Goal: Communication & Community: Ask a question

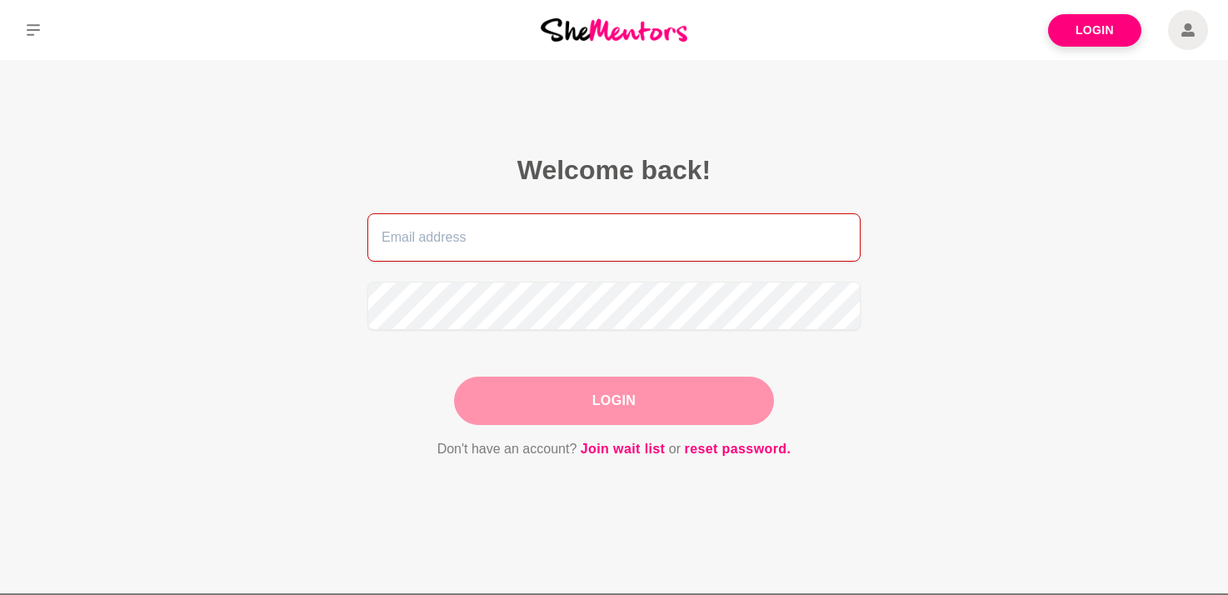
type input "[EMAIL_ADDRESS][DOMAIN_NAME]"
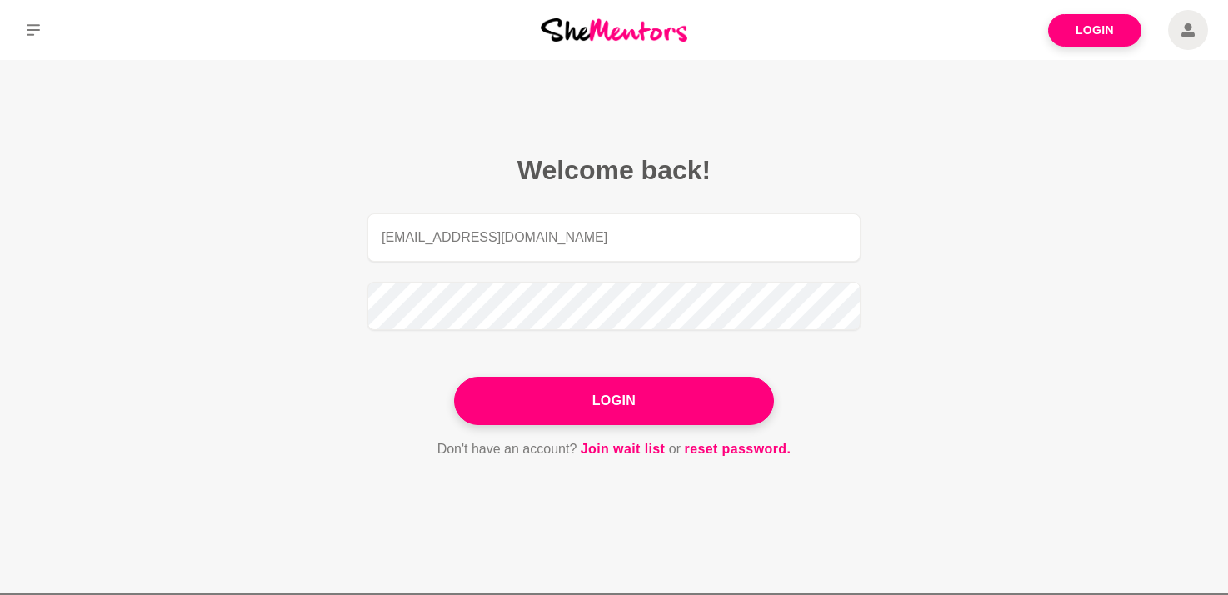
click at [935, 454] on main "Welcome back! info@careerpursuit.com.au Login Don't have an account? Join wait …" at bounding box center [614, 326] width 1228 height 533
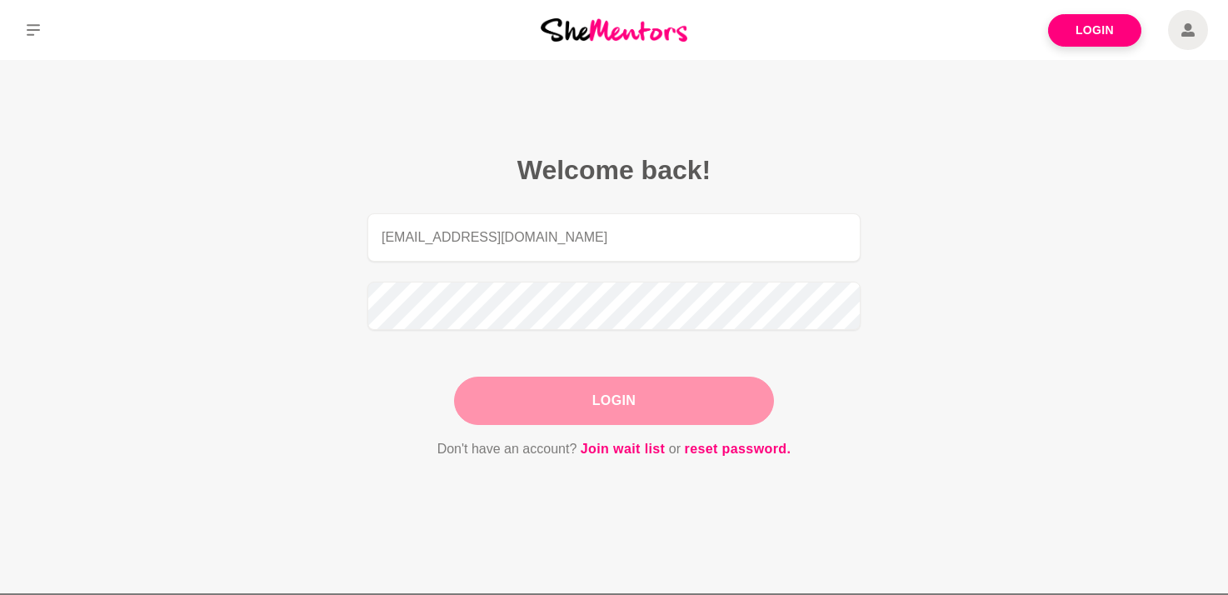
click at [659, 408] on button "Login" at bounding box center [614, 401] width 320 height 48
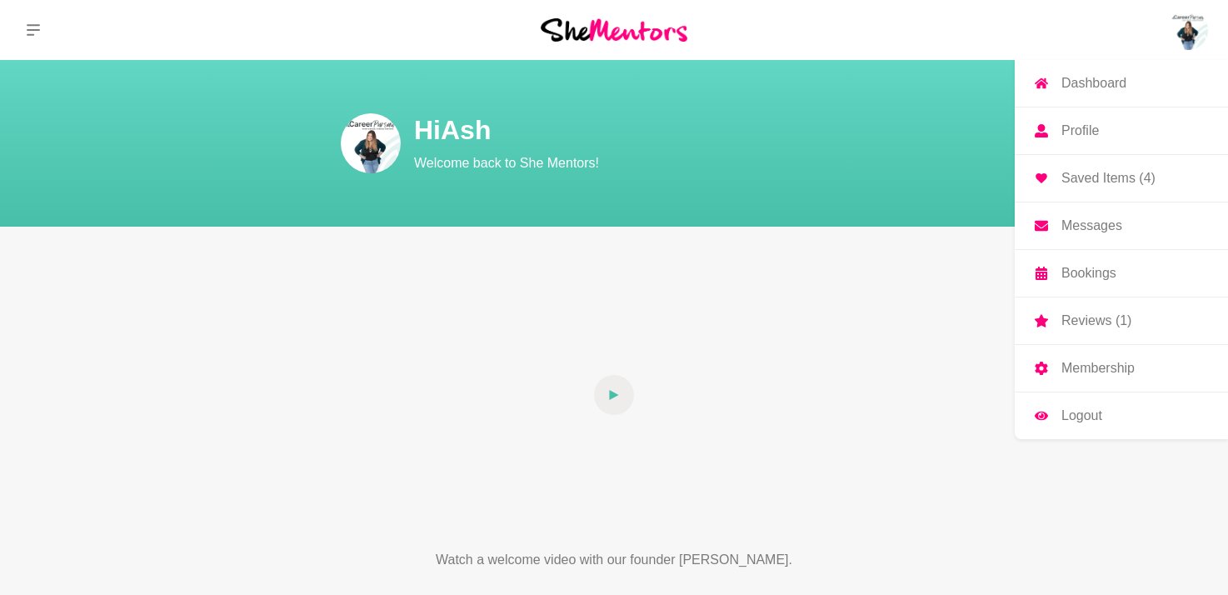
click at [1123, 130] on link "Profile" at bounding box center [1121, 131] width 213 height 47
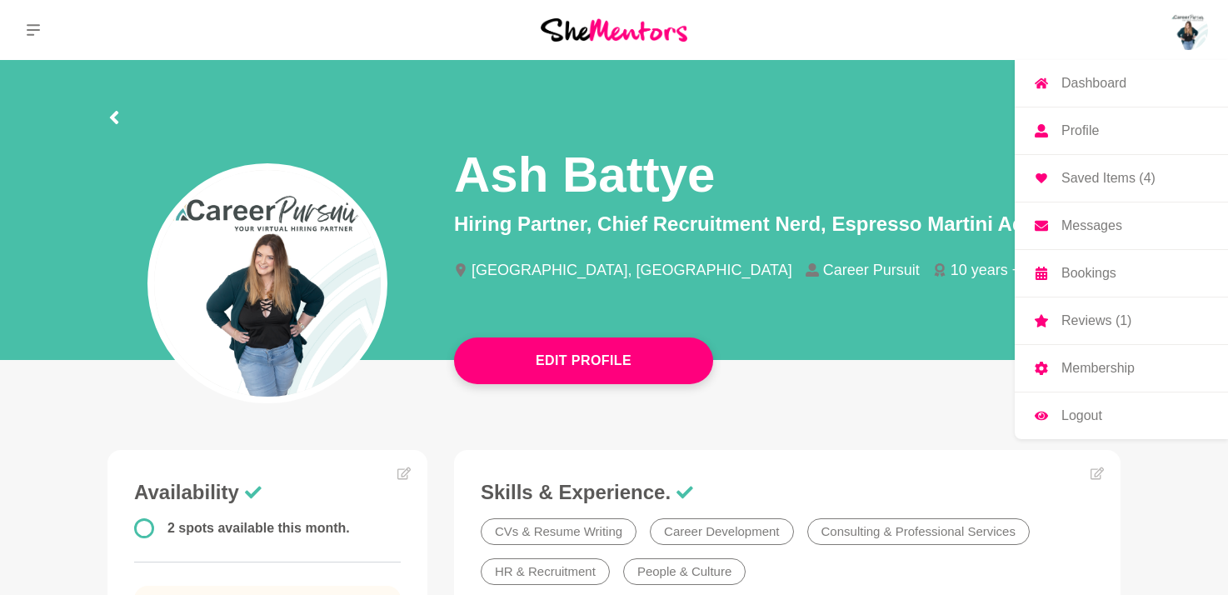
click at [1078, 367] on p "Membership" at bounding box center [1098, 368] width 73 height 13
click at [1083, 98] on link "Dashboard" at bounding box center [1121, 83] width 213 height 47
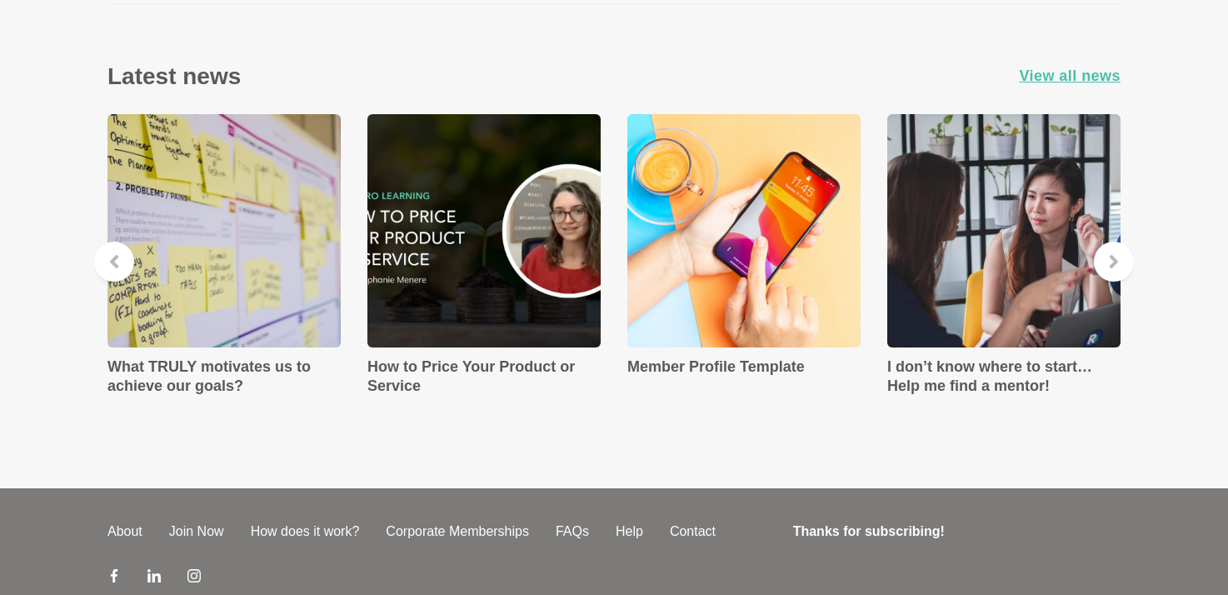
scroll to position [2986, 0]
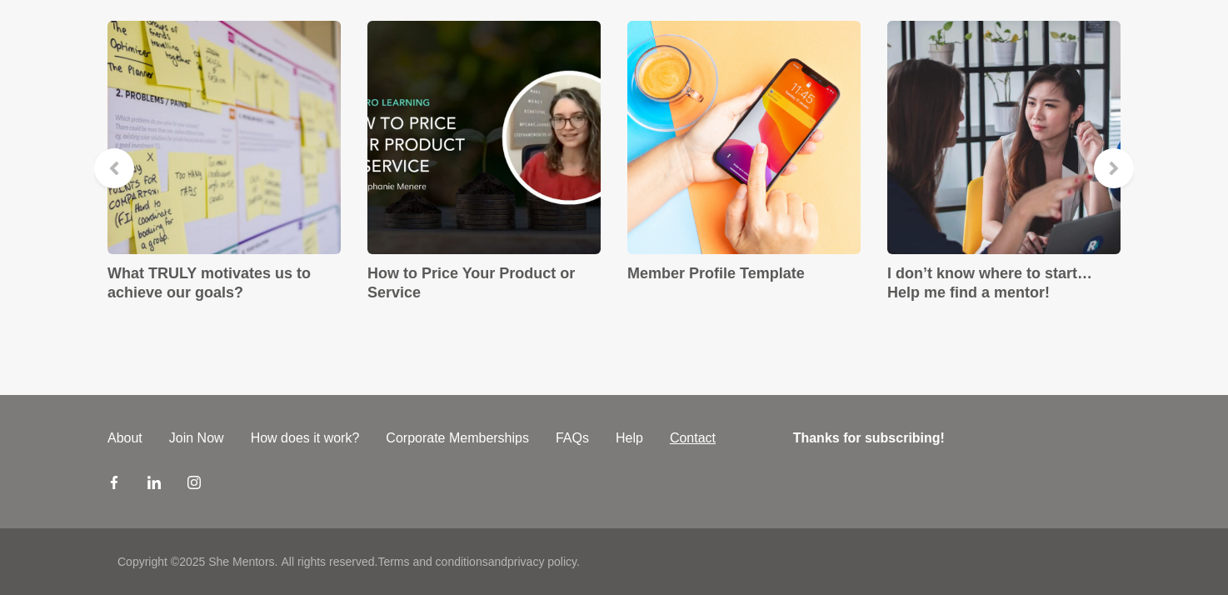
click at [695, 433] on link "Contact" at bounding box center [693, 438] width 73 height 20
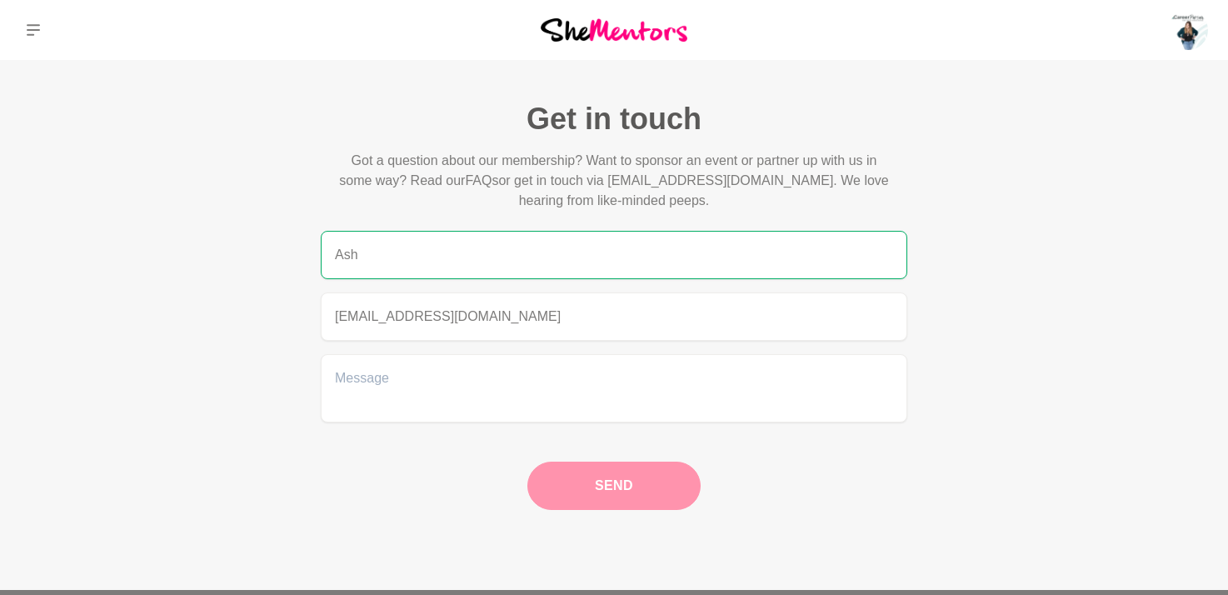
click at [971, 347] on div "Get in touch Got a question about our membership? Want to sponsor an event or p…" at bounding box center [614, 305] width 1228 height 410
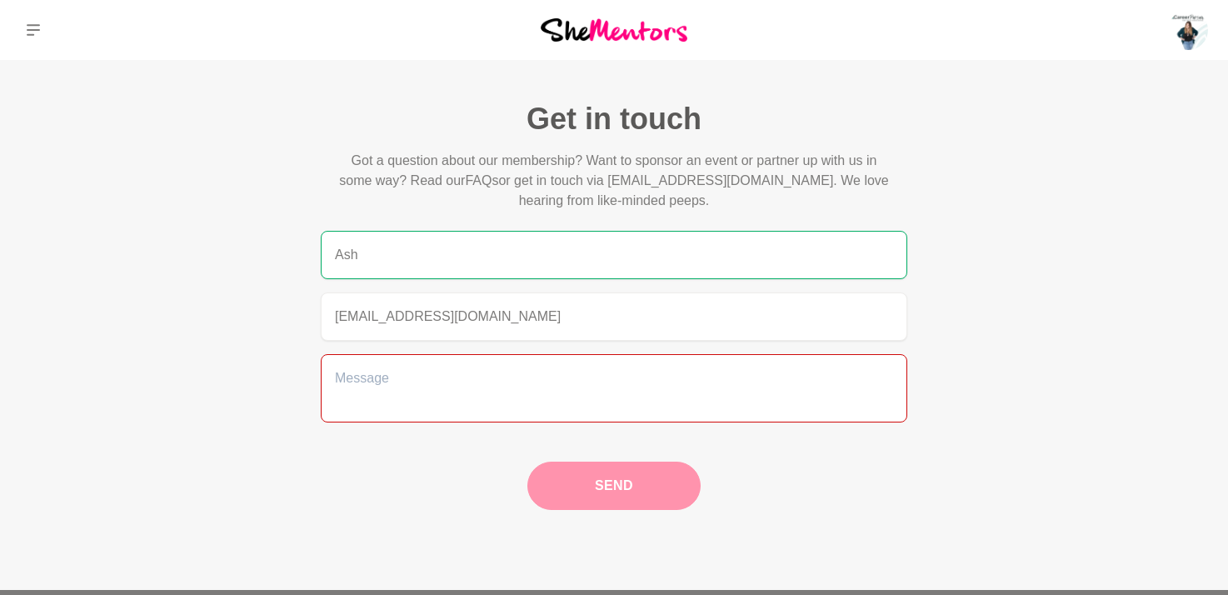
click at [734, 372] on textarea at bounding box center [614, 388] width 587 height 68
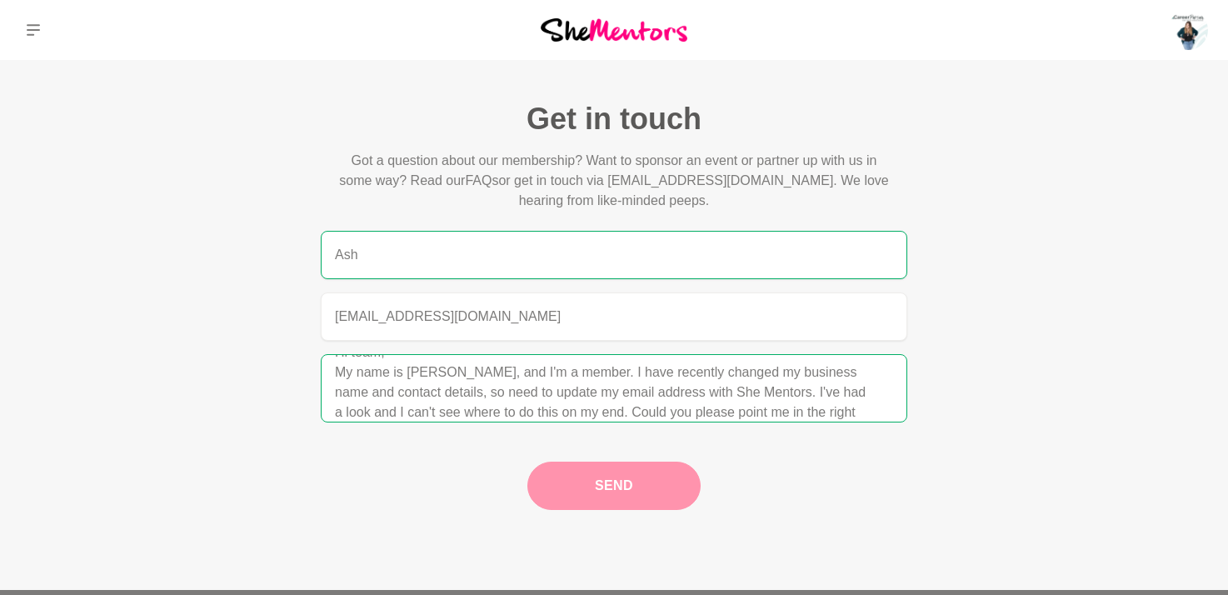
scroll to position [46, 0]
type textarea "Hi team, My name is [PERSON_NAME], and I'm a member. I have recently changed my…"
click at [597, 490] on div "Send" at bounding box center [614, 479] width 320 height 62
click at [612, 476] on div "Send" at bounding box center [614, 479] width 320 height 62
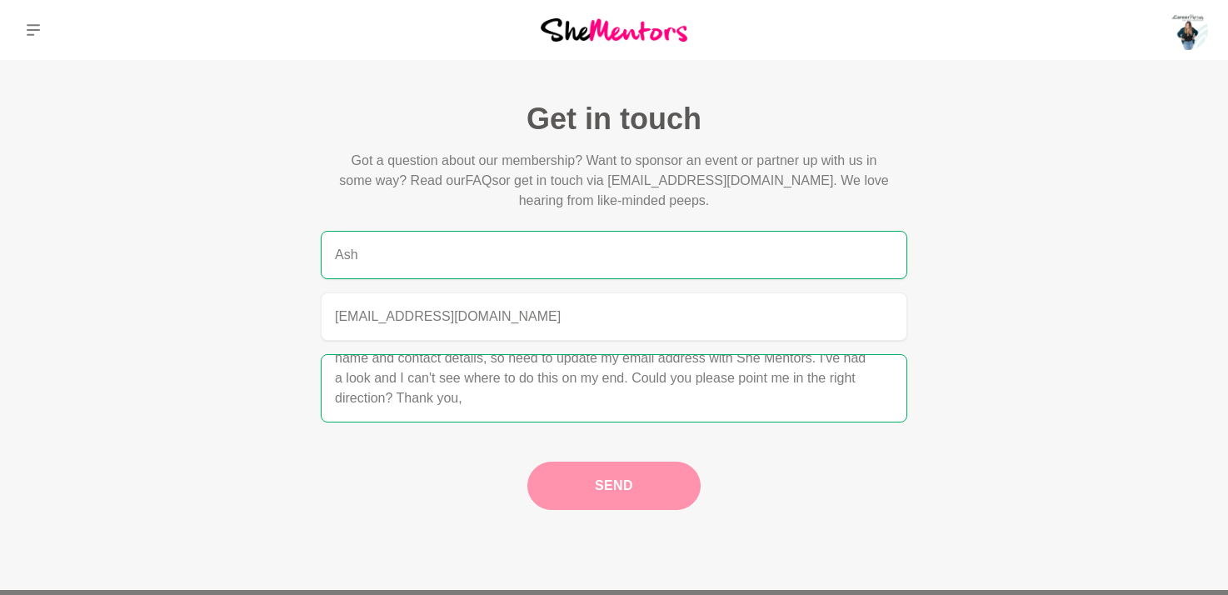
click at [630, 409] on textarea "Hi team, My name is [PERSON_NAME], and I'm a member. I have recently changed my…" at bounding box center [614, 388] width 587 height 68
click at [614, 481] on div "Send" at bounding box center [614, 479] width 320 height 62
click at [603, 415] on textarea "Hi team, My name is [PERSON_NAME], and I'm a member. I have recently changed my…" at bounding box center [614, 388] width 587 height 68
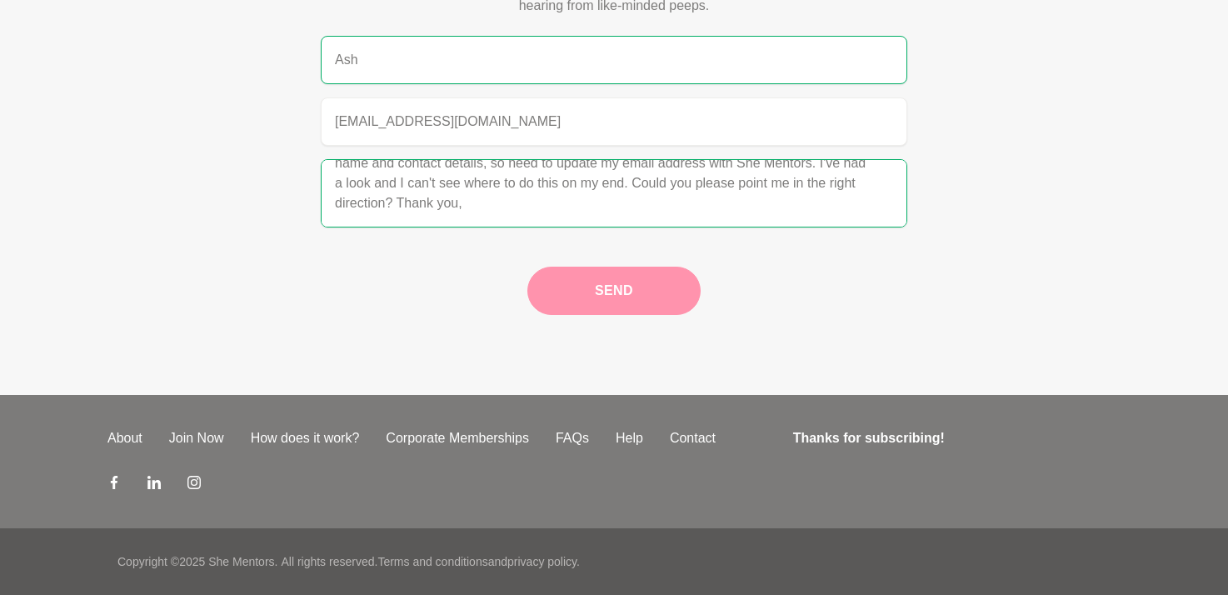
click at [612, 295] on div "Send" at bounding box center [614, 284] width 320 height 62
click at [624, 281] on div "Send" at bounding box center [614, 284] width 320 height 62
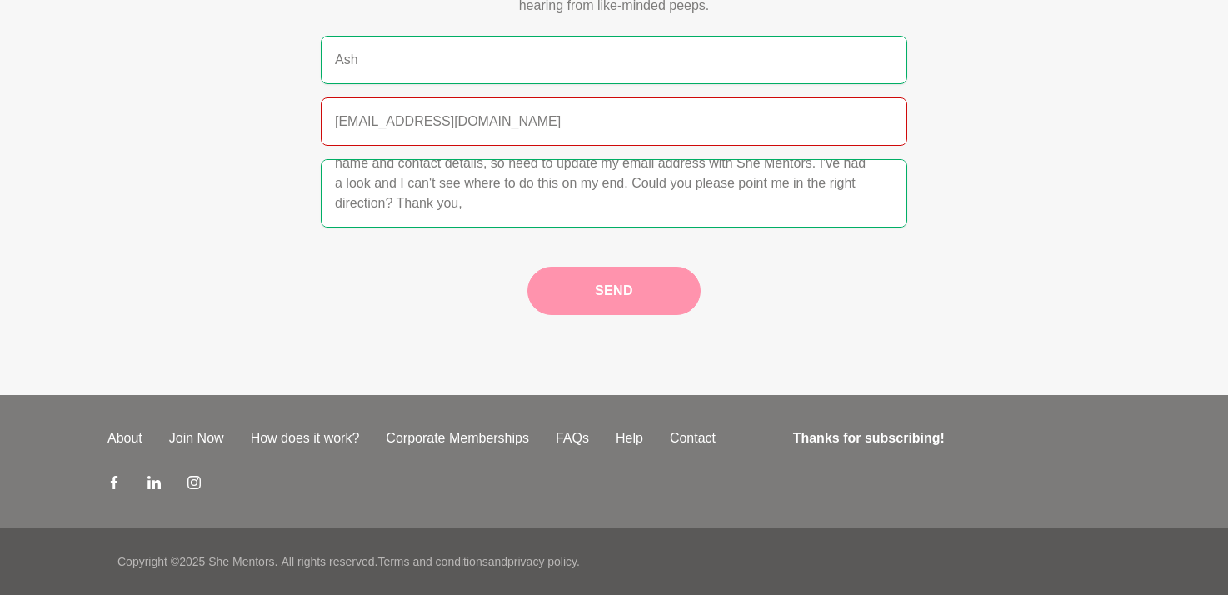
click at [618, 100] on input "[EMAIL_ADDRESS][DOMAIN_NAME]" at bounding box center [614, 122] width 587 height 48
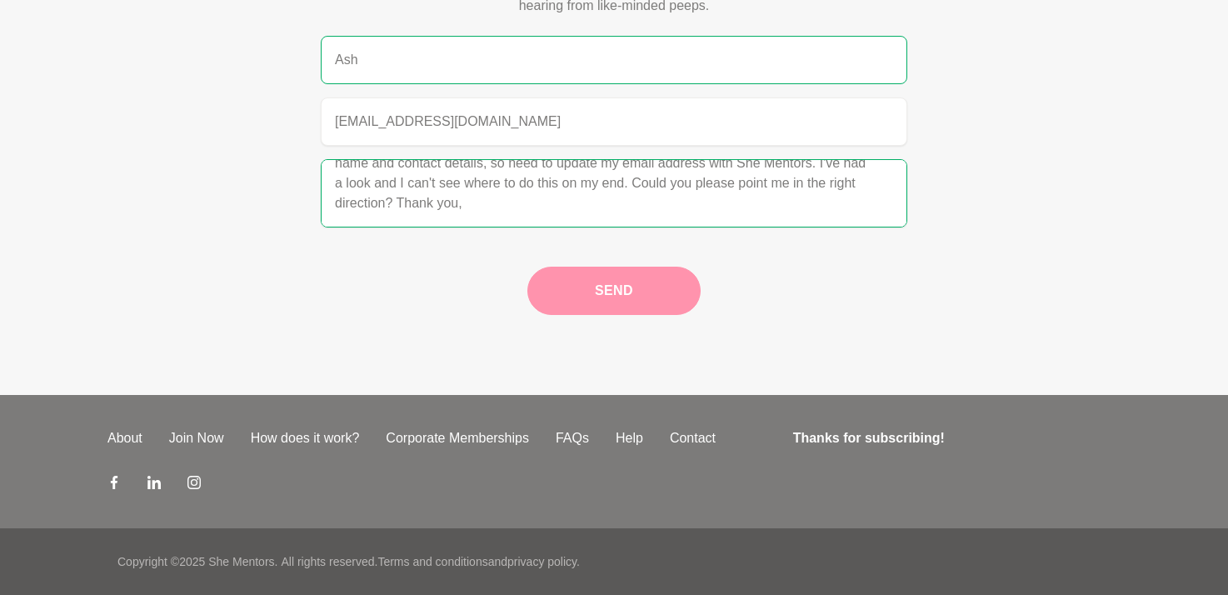
click at [624, 73] on input "Ash" at bounding box center [614, 60] width 587 height 48
type input "Ash Battye"
click at [630, 293] on button "Send" at bounding box center [614, 291] width 173 height 48
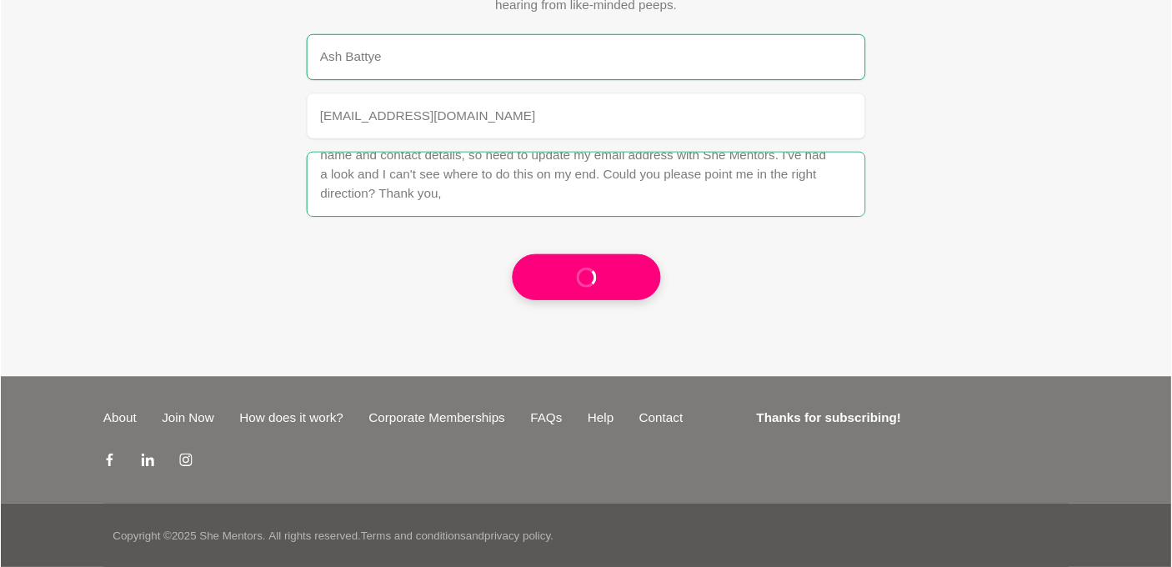
scroll to position [97, 0]
